Goal: Transaction & Acquisition: Download file/media

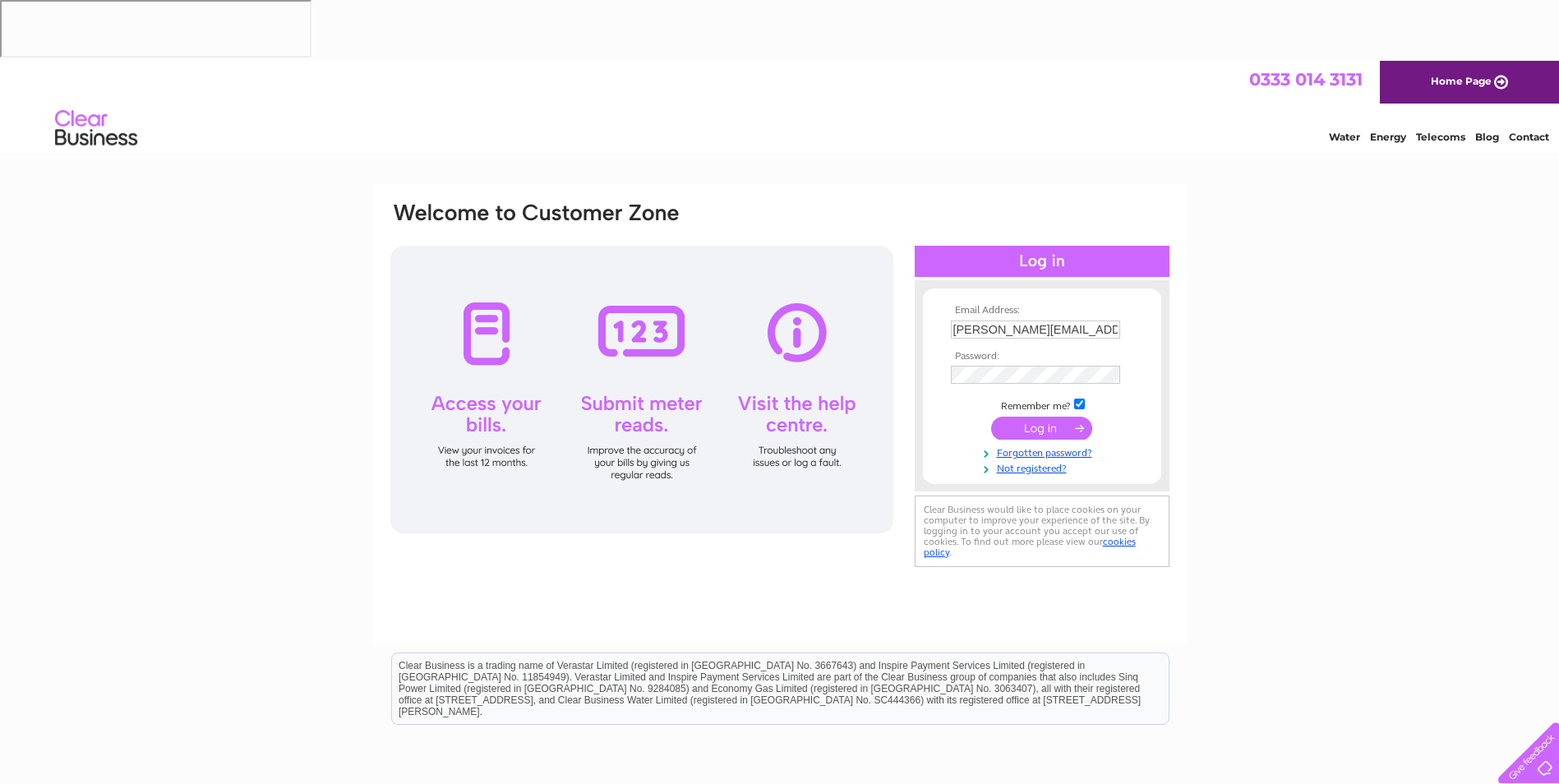
click at [1033, 412] on td at bounding box center [1042, 428] width 191 height 31
click at [1027, 416] on input "submit" at bounding box center [1042, 428] width 101 height 23
click at [1046, 416] on input "submit" at bounding box center [1042, 428] width 101 height 23
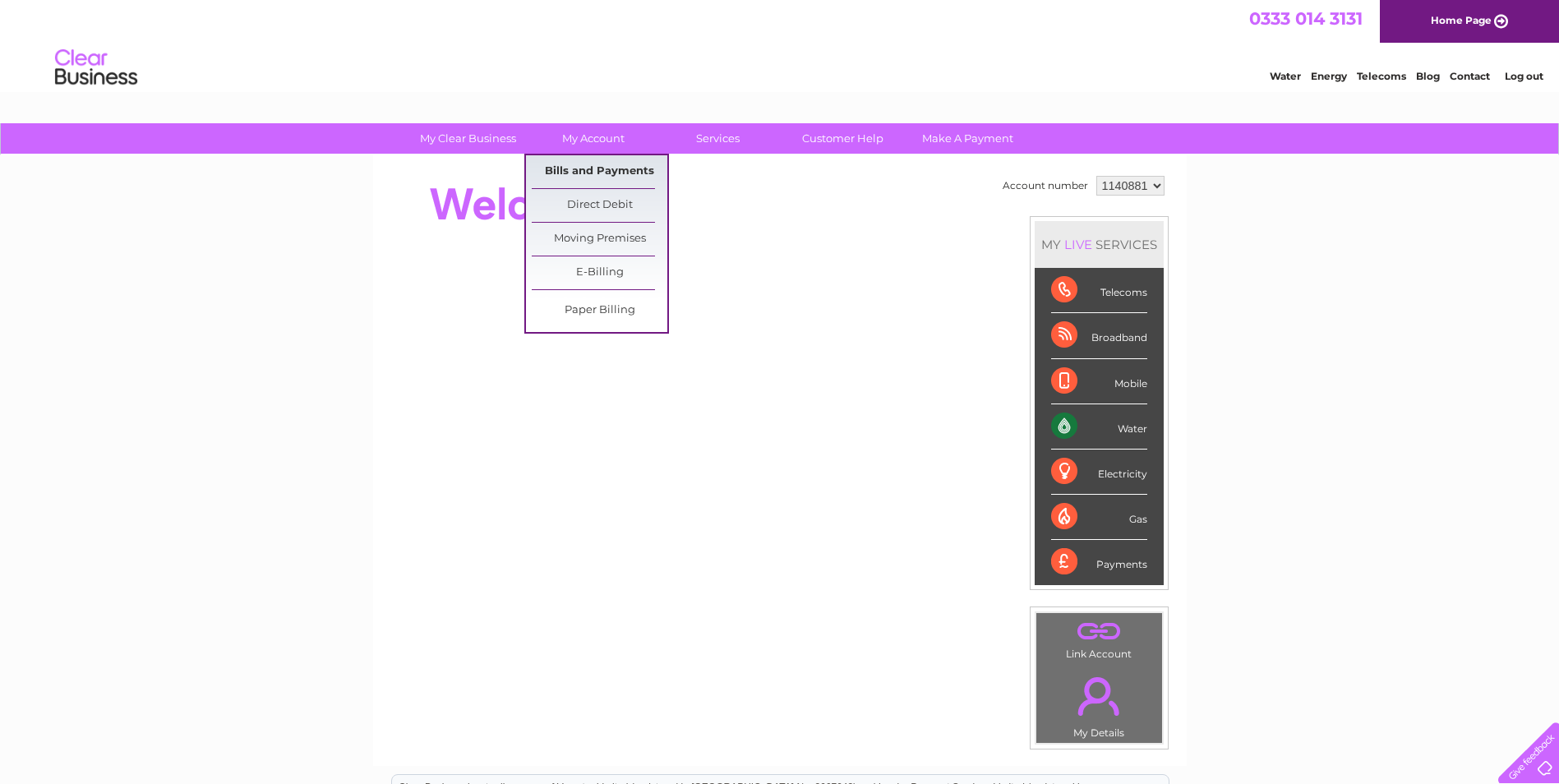
click at [595, 170] on link "Bills and Payments" at bounding box center [598, 172] width 135 height 33
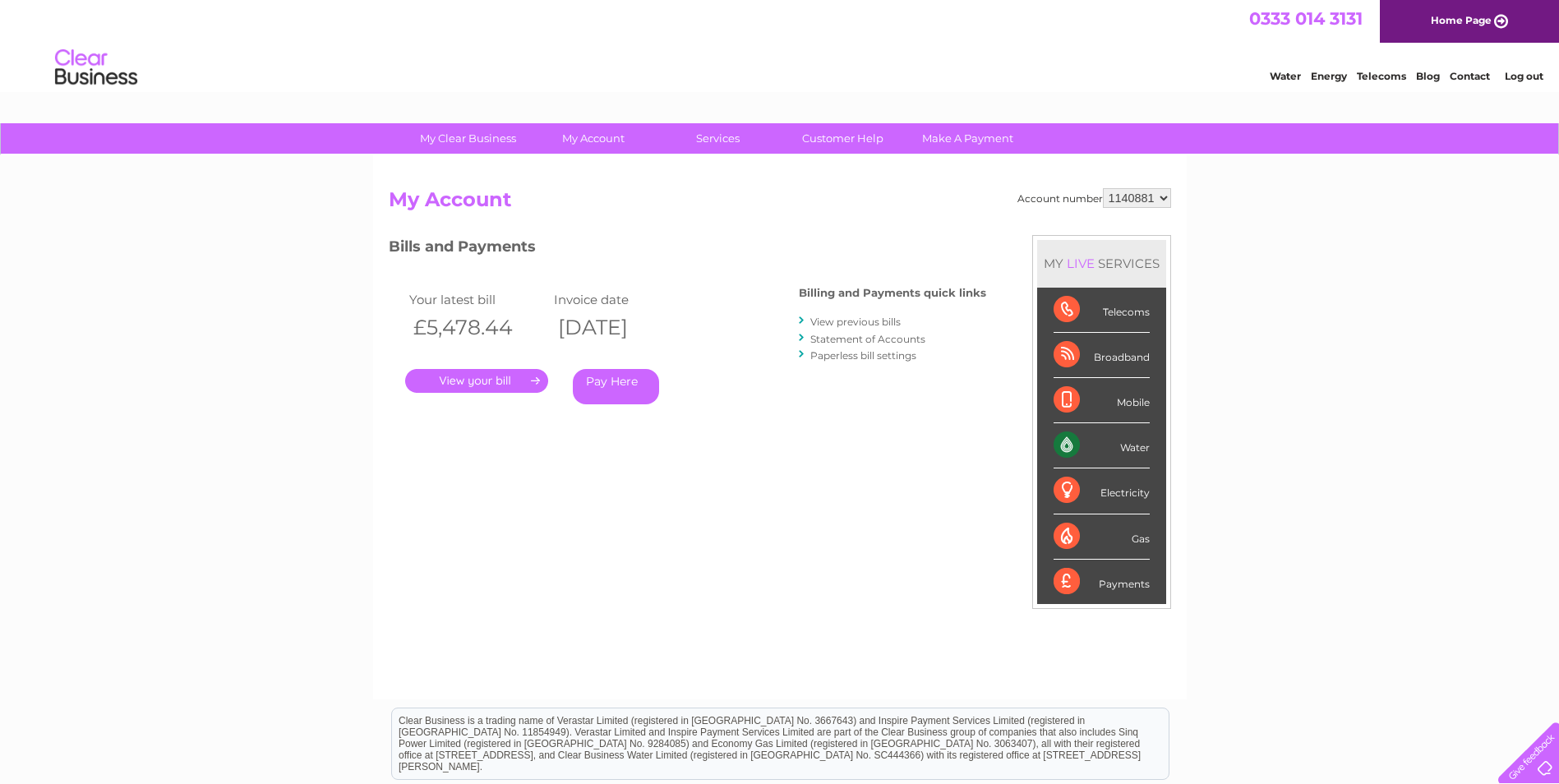
click at [597, 137] on link "My Account" at bounding box center [593, 138] width 135 height 30
click at [476, 386] on link "." at bounding box center [476, 380] width 143 height 23
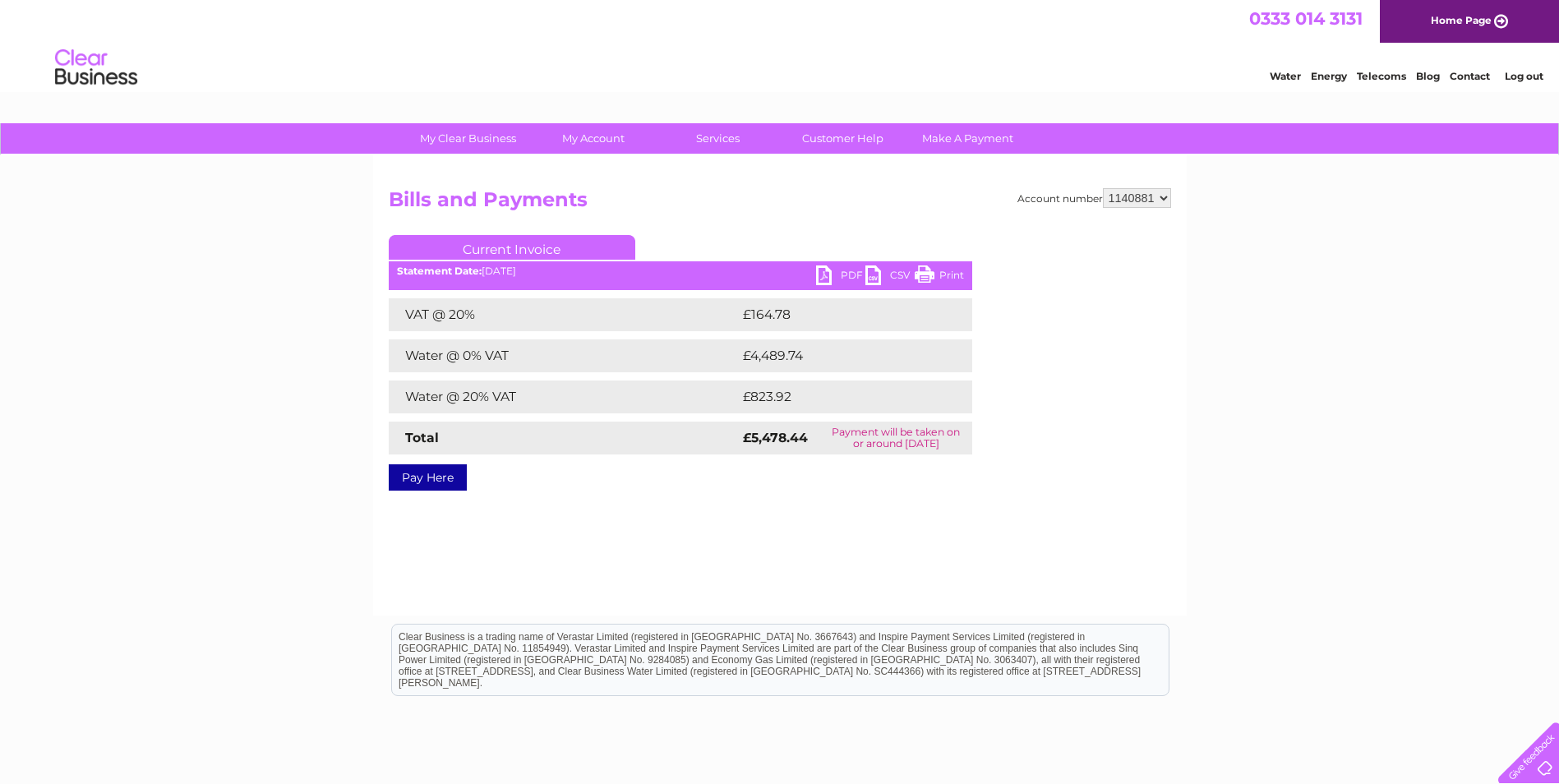
click at [844, 276] on link "PDF" at bounding box center [841, 277] width 50 height 23
